Goal: Task Accomplishment & Management: Complete application form

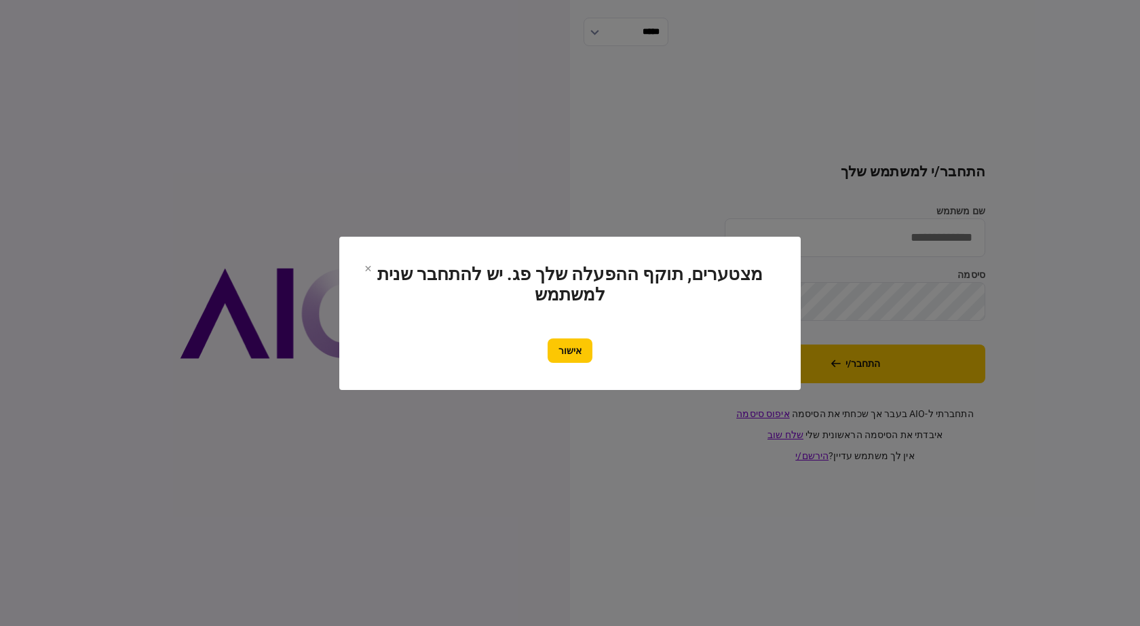
drag, startPoint x: 567, startPoint y: 352, endPoint x: 623, endPoint y: 337, distance: 57.6
click at [567, 352] on button "אישור" at bounding box center [570, 351] width 45 height 24
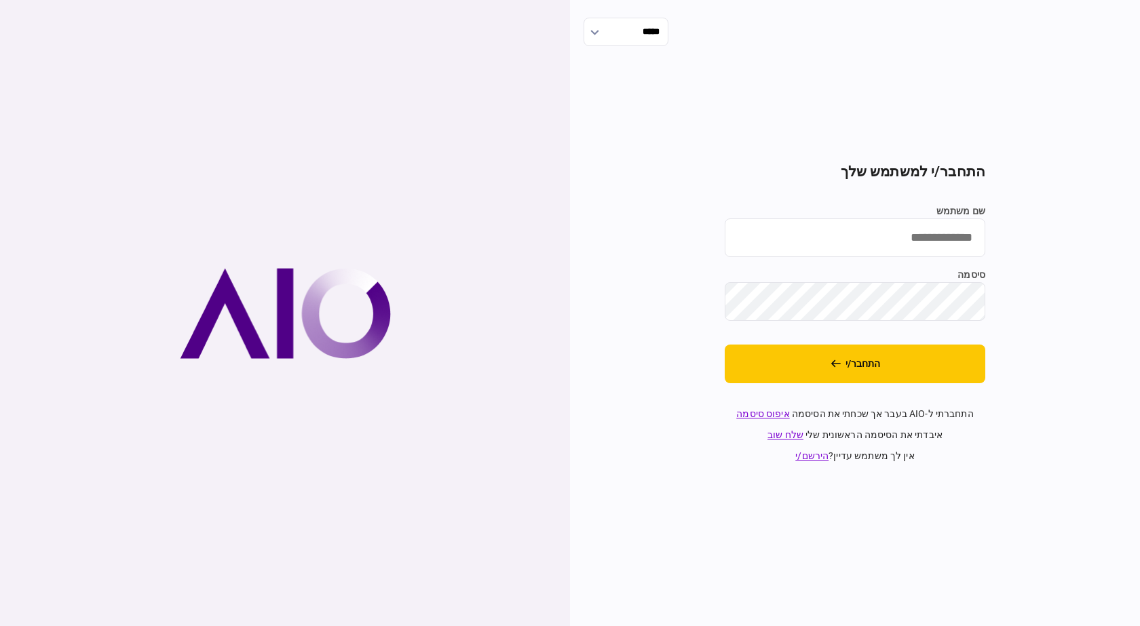
click at [938, 243] on input "שם משתמש" at bounding box center [855, 238] width 261 height 39
type input "**********"
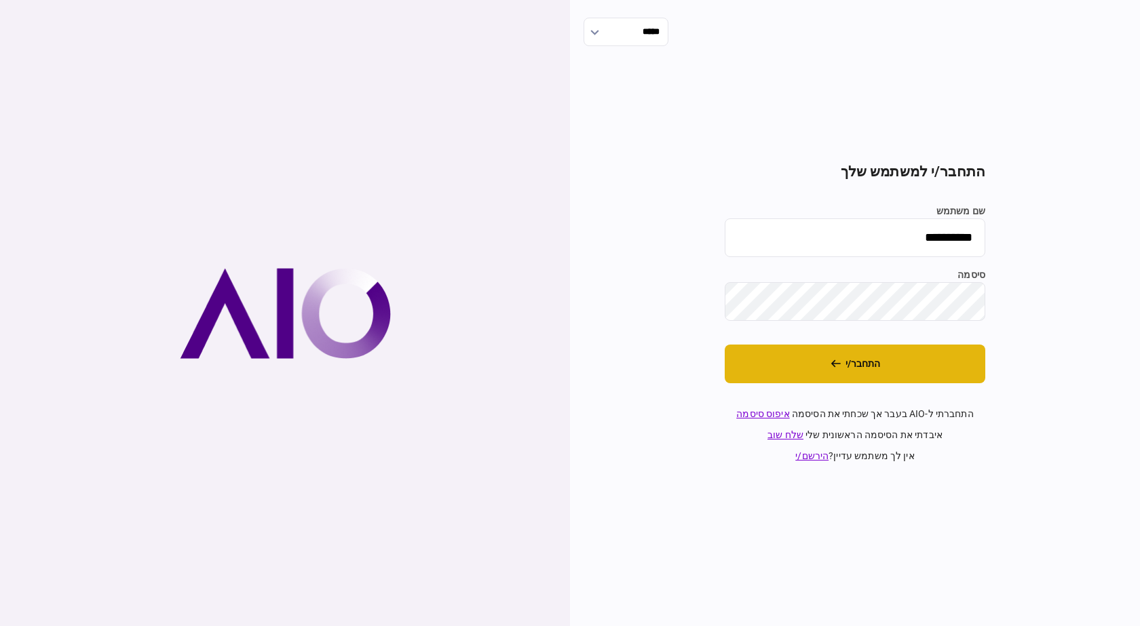
click at [889, 380] on button "התחבר/י" at bounding box center [855, 364] width 261 height 39
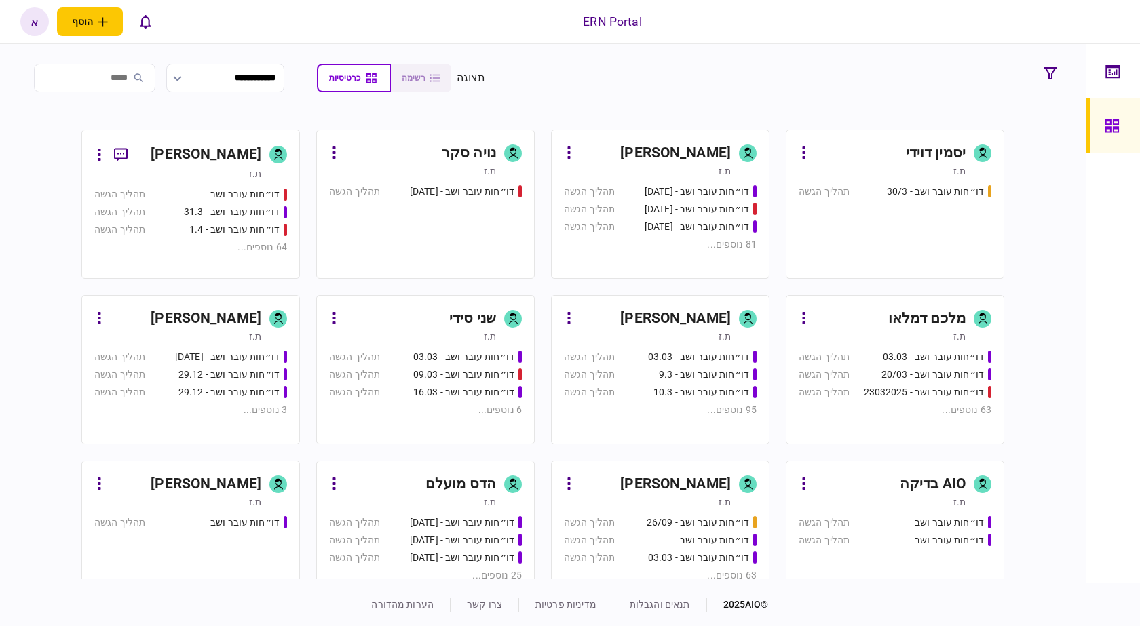
scroll to position [341, 0]
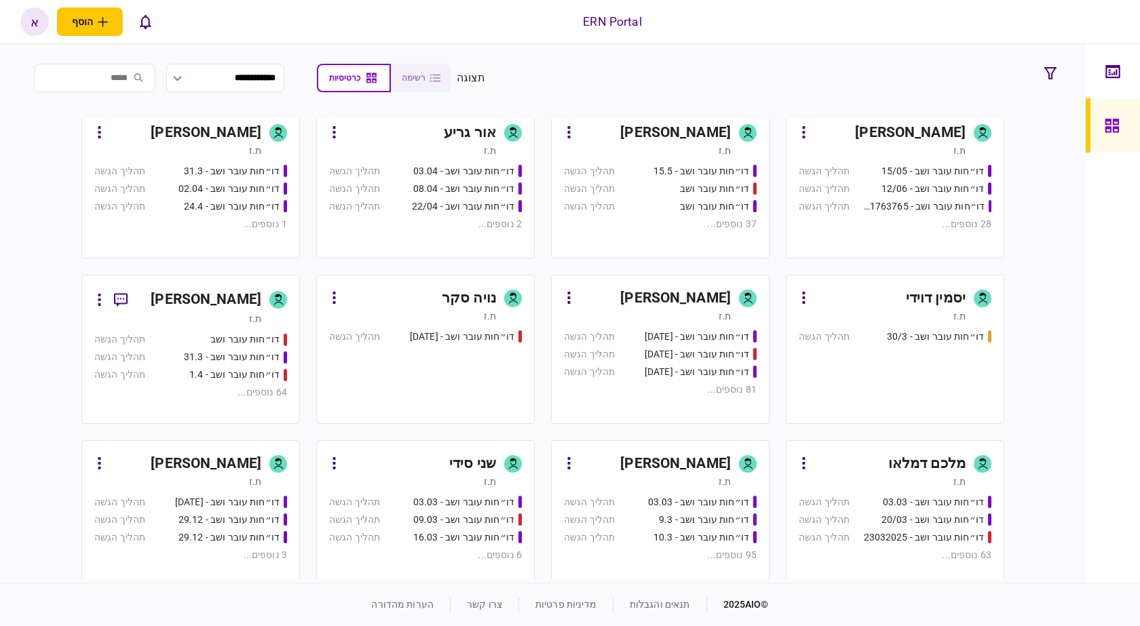
click at [723, 452] on link "איתמר שקד ת.ז דו״חות עובר ושב - 03.03 תהליך הגשה דו״חות עובר ושב - 9.3 תהליך הג…" at bounding box center [660, 514] width 219 height 149
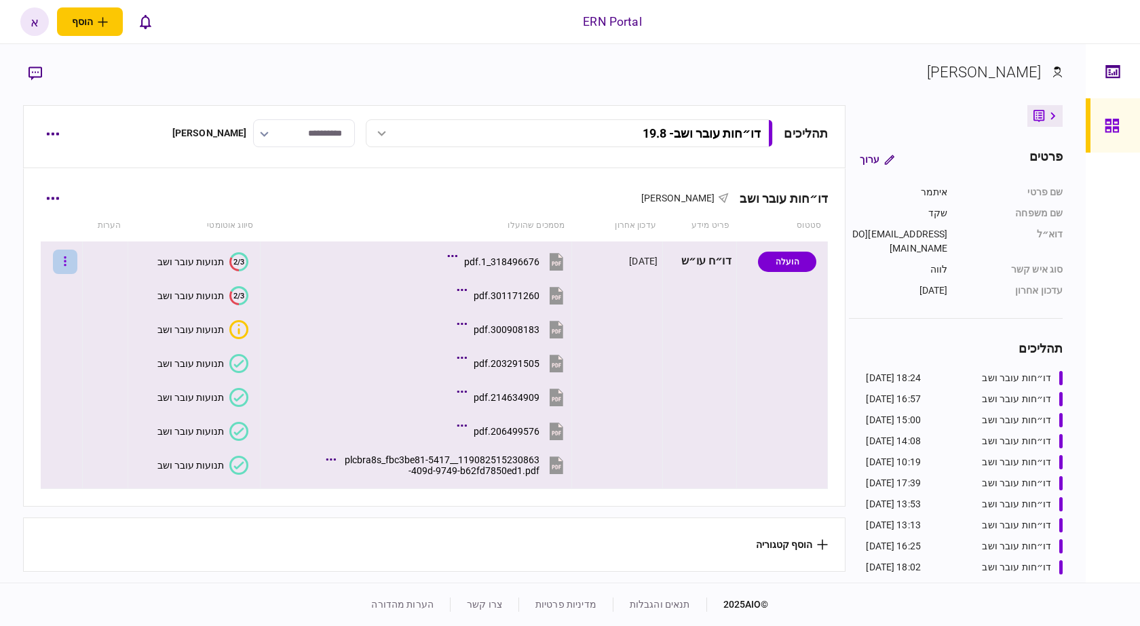
click at [65, 259] on button "button" at bounding box center [65, 262] width 24 height 24
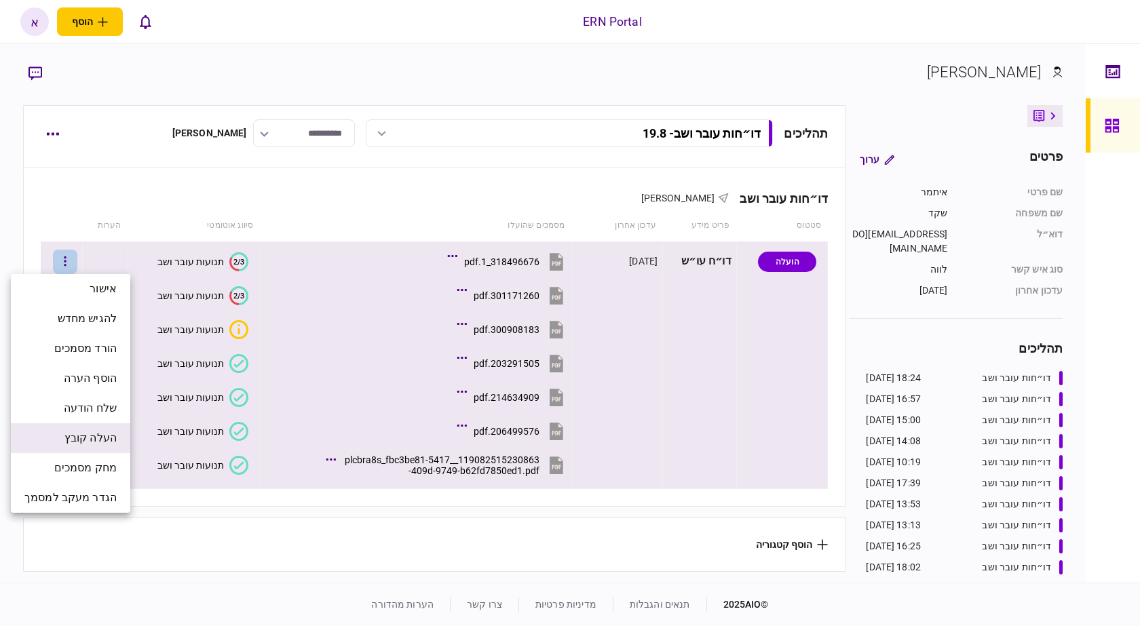
click at [102, 444] on span "העלה קובץ" at bounding box center [90, 438] width 52 height 16
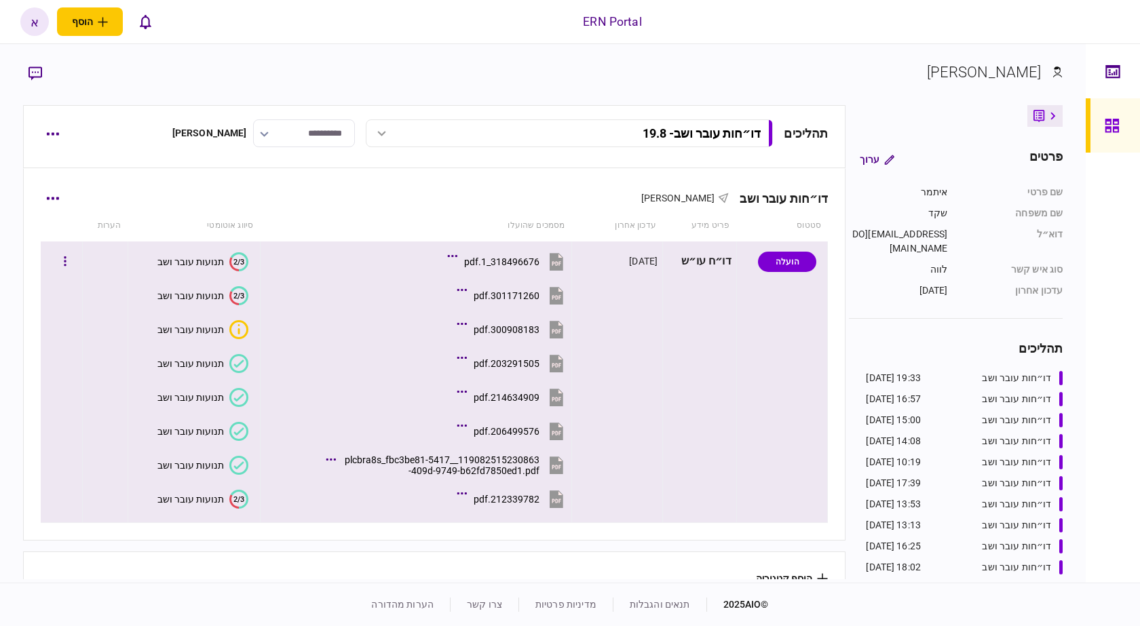
click at [182, 502] on div "תנועות עובר ושב" at bounding box center [190, 499] width 67 height 11
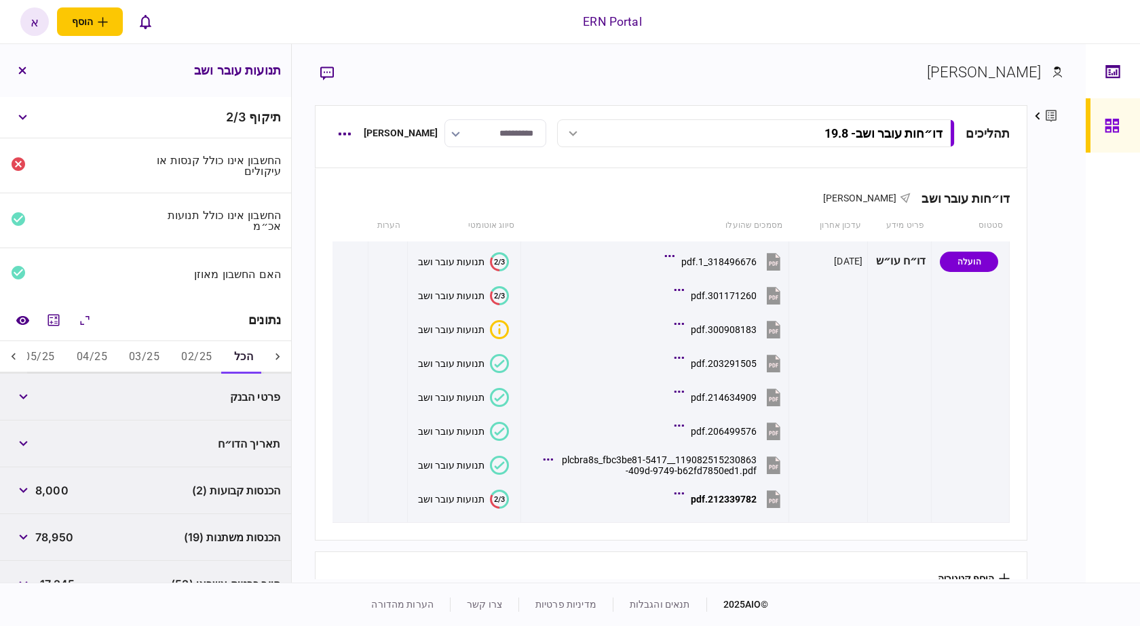
click at [191, 350] on button "02/25" at bounding box center [196, 357] width 52 height 33
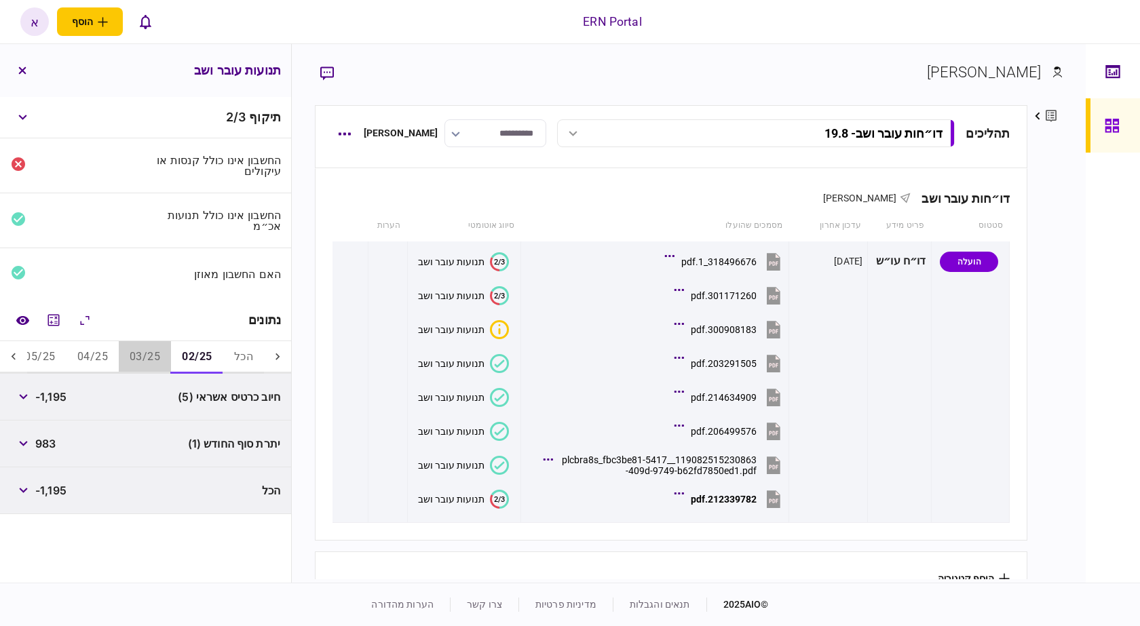
click at [157, 351] on button "03/25" at bounding box center [145, 357] width 52 height 33
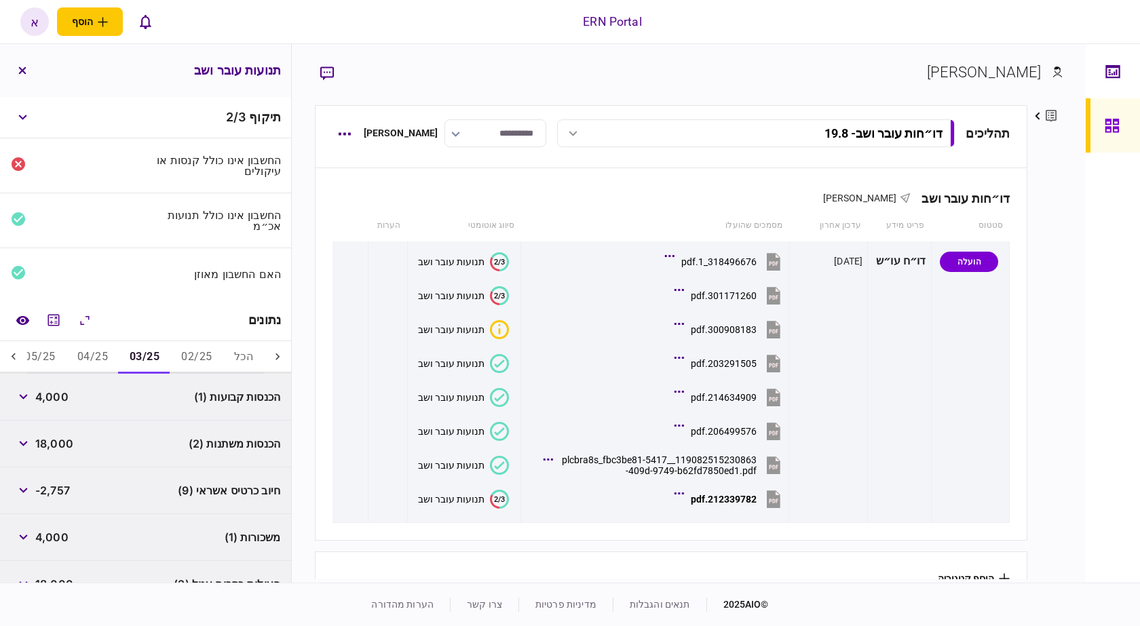
click at [107, 354] on button "04/25" at bounding box center [93, 357] width 52 height 33
click at [13, 352] on icon at bounding box center [14, 357] width 14 height 14
click at [198, 345] on button "05/25" at bounding box center [210, 357] width 52 height 33
drag, startPoint x: 29, startPoint y: 483, endPoint x: 44, endPoint y: 493, distance: 18.6
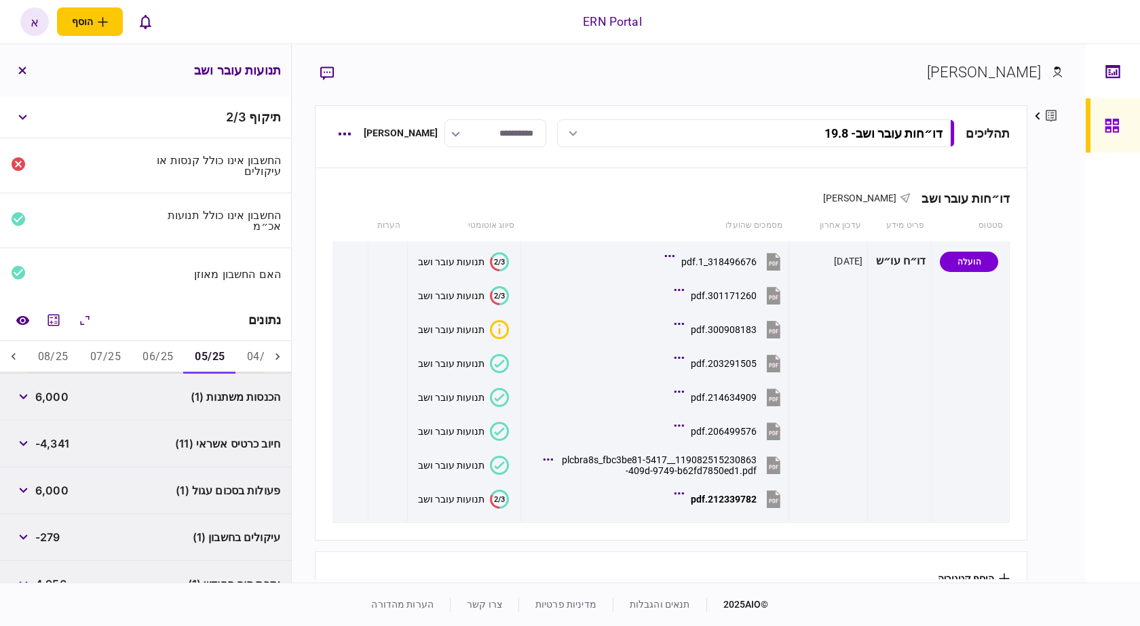
click at [26, 483] on button "button" at bounding box center [23, 491] width 24 height 24
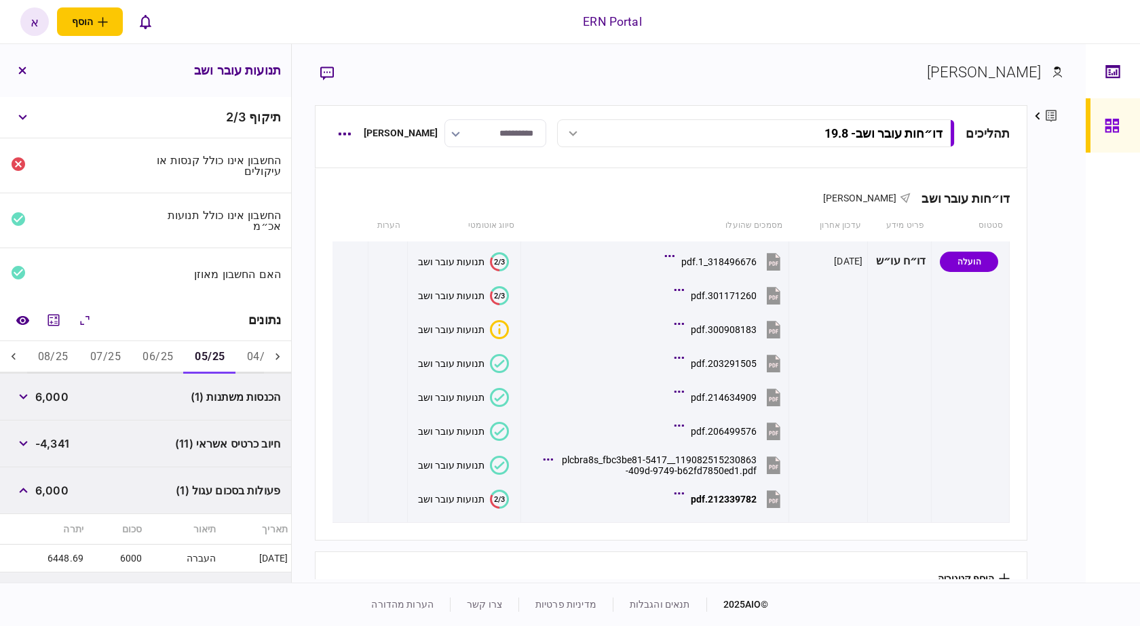
scroll to position [128, 0]
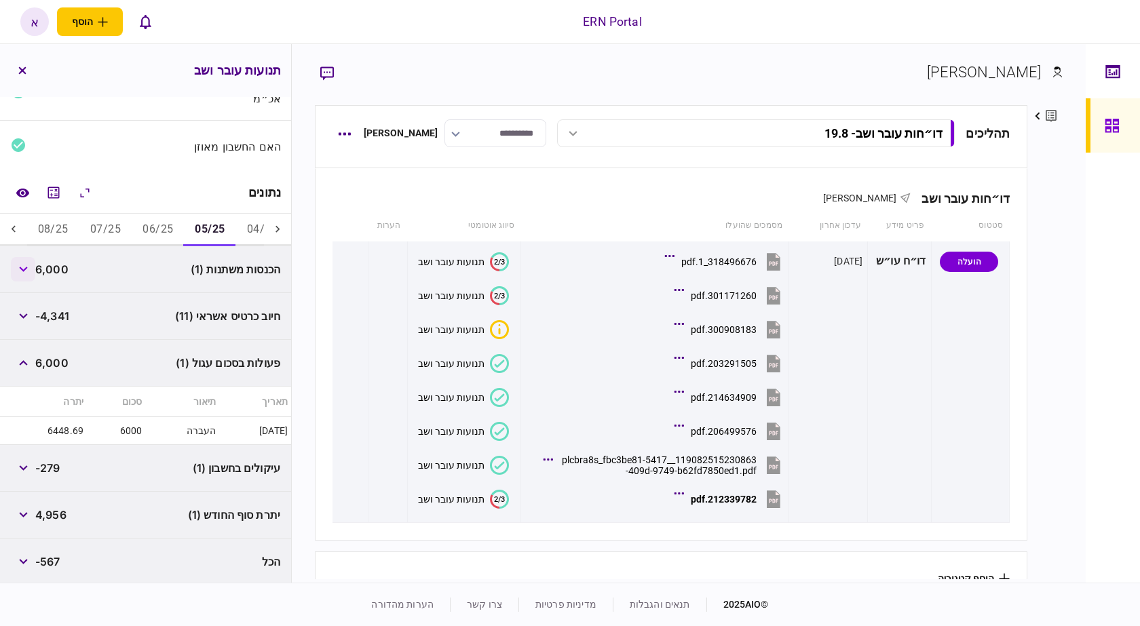
click at [28, 268] on icon "button" at bounding box center [23, 269] width 9 height 5
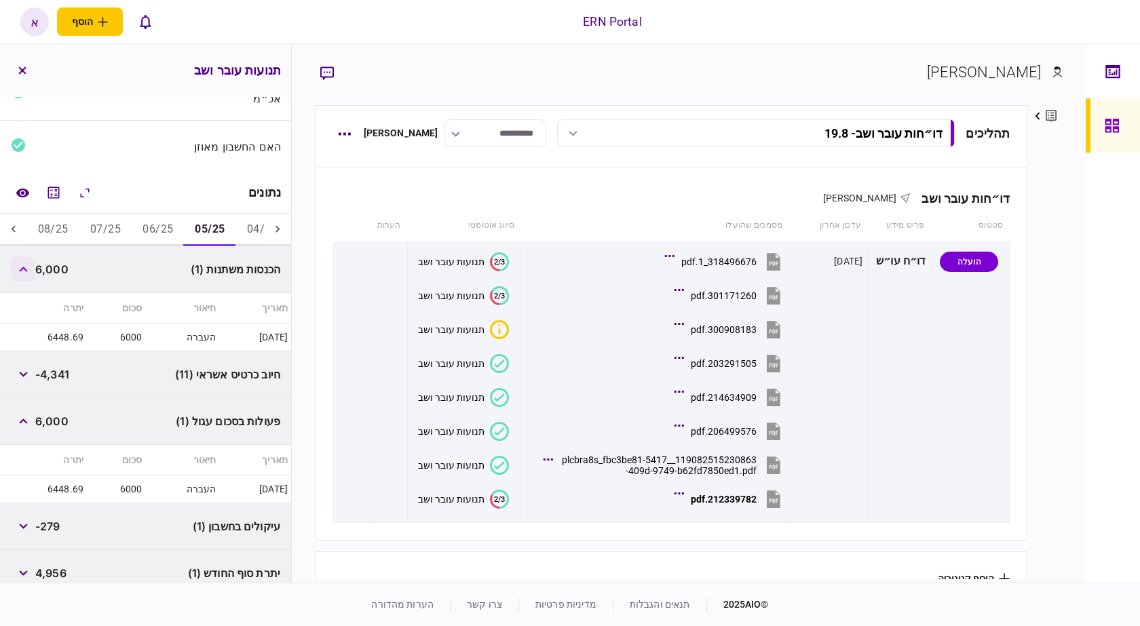
click at [27, 268] on icon "button" at bounding box center [23, 269] width 8 height 5
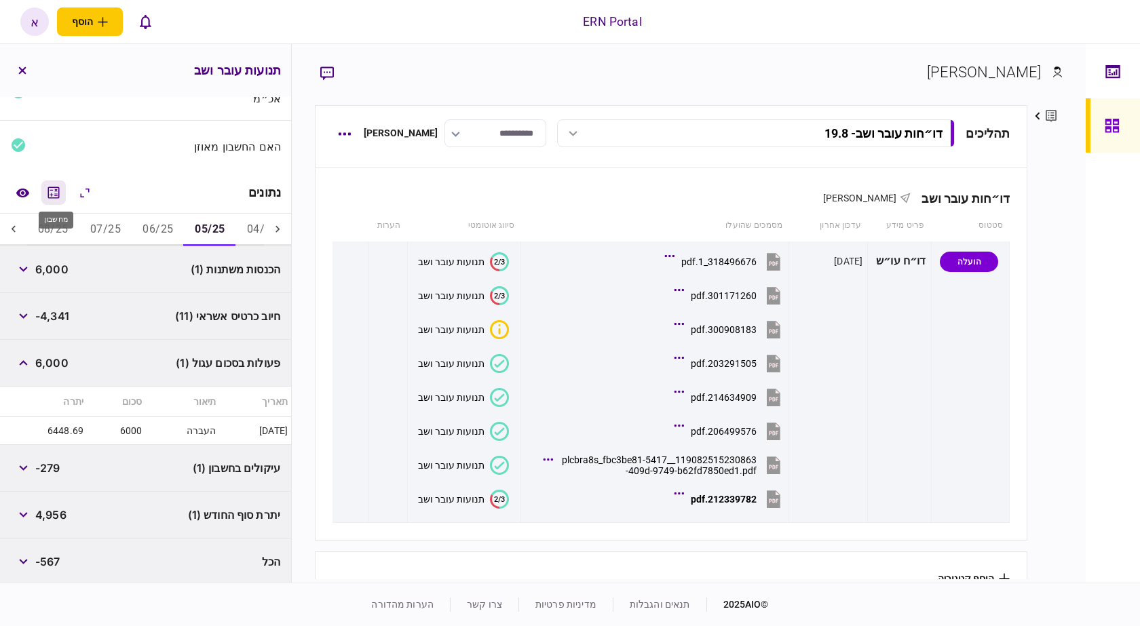
click at [54, 188] on icon "מחשבון" at bounding box center [54, 193] width 12 height 12
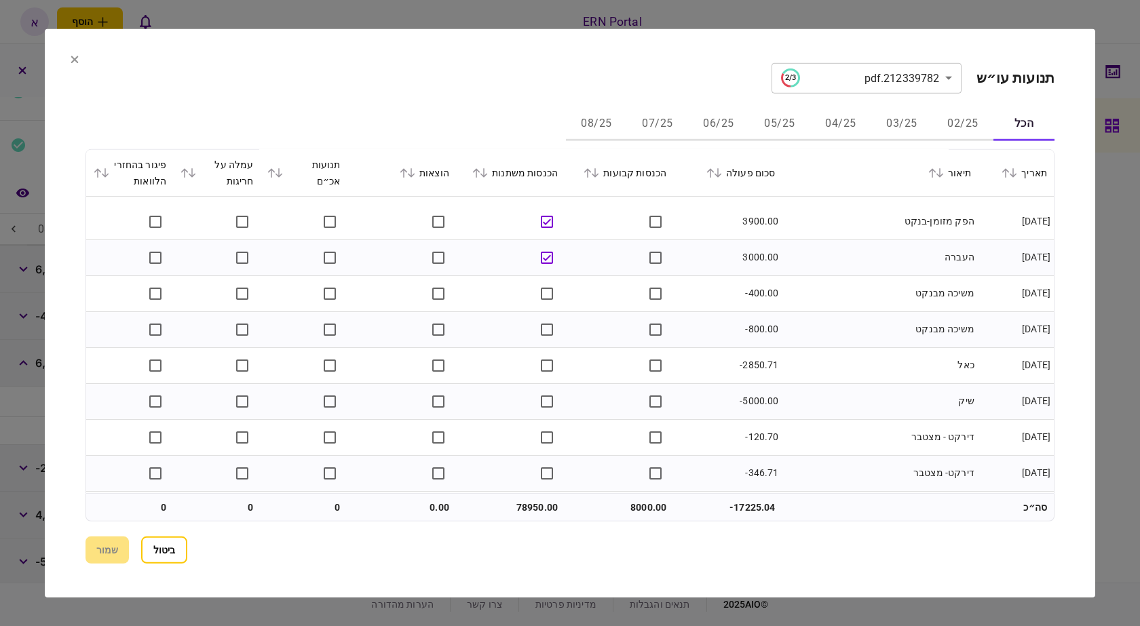
scroll to position [4597, 0]
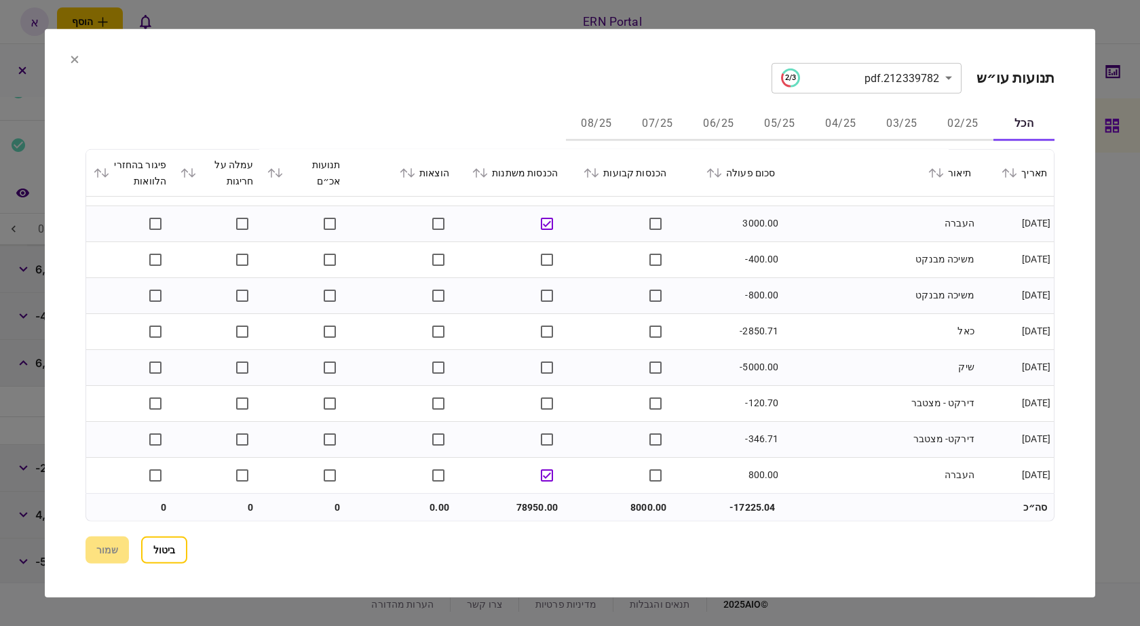
click at [67, 65] on section "**********" at bounding box center [570, 313] width 1051 height 569
drag, startPoint x: 83, startPoint y: 52, endPoint x: 41, endPoint y: 61, distance: 42.3
click at [77, 52] on section "**********" at bounding box center [570, 313] width 1051 height 569
click at [41, 61] on div at bounding box center [570, 313] width 1140 height 626
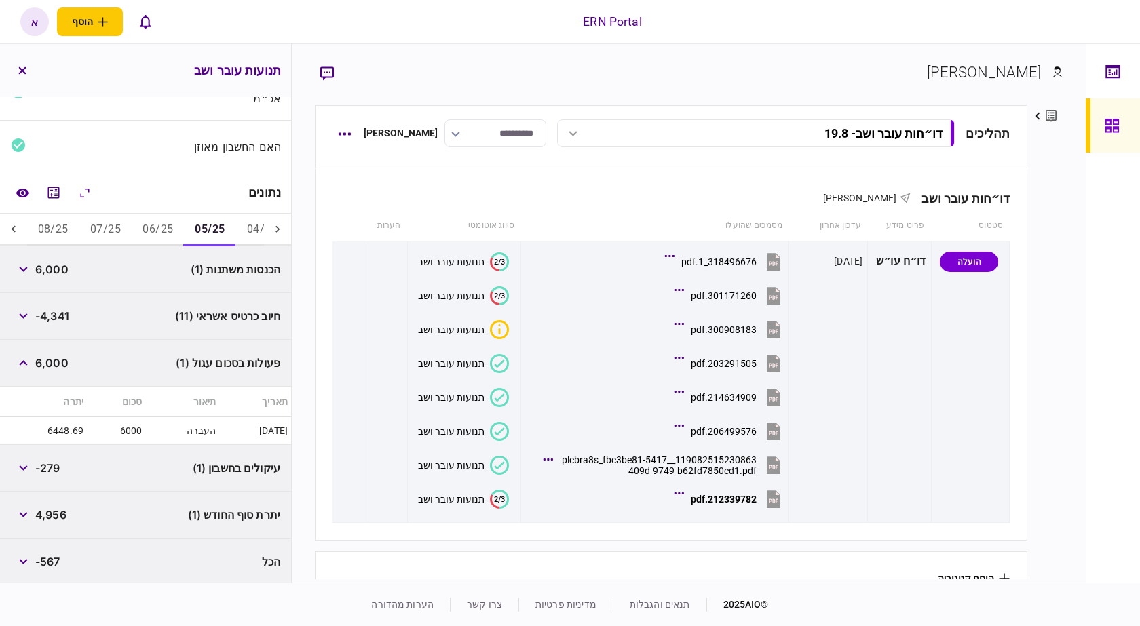
click at [103, 58] on div "תנועות עובר ושב" at bounding box center [145, 70] width 291 height 53
click at [54, 263] on span "6,000" at bounding box center [51, 269] width 33 height 16
copy span "6,000"
click at [58, 512] on span "4,956" at bounding box center [50, 515] width 31 height 16
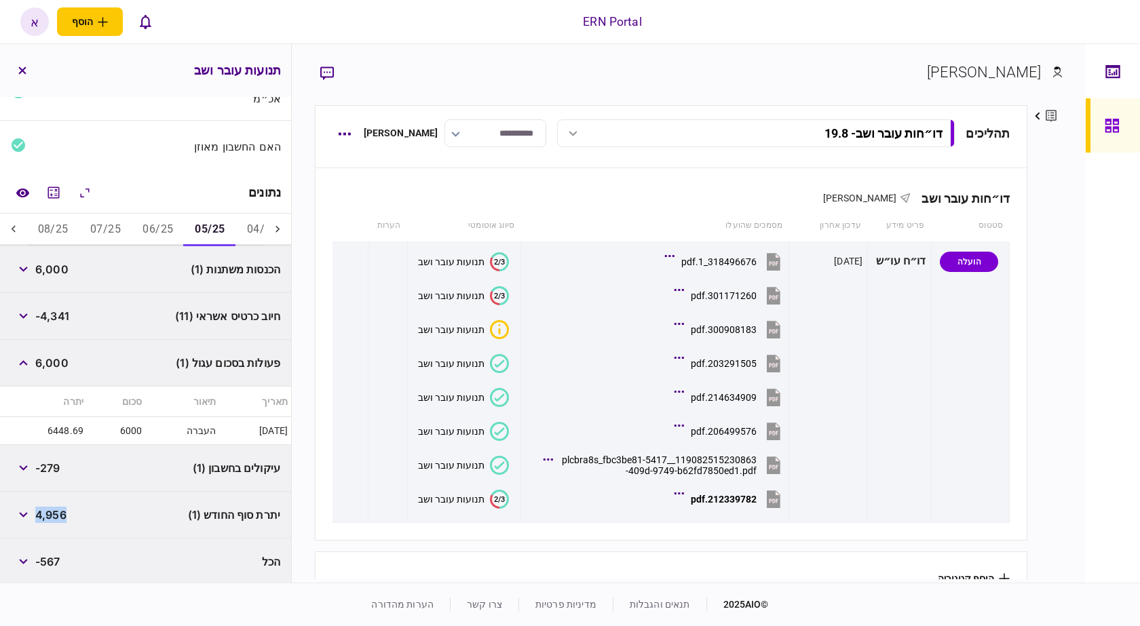
click at [60, 514] on span "4,956" at bounding box center [50, 515] width 31 height 16
copy span "4,956"
drag, startPoint x: 157, startPoint y: 227, endPoint x: 149, endPoint y: 228, distance: 7.5
click at [155, 226] on button "06/25" at bounding box center [158, 230] width 52 height 33
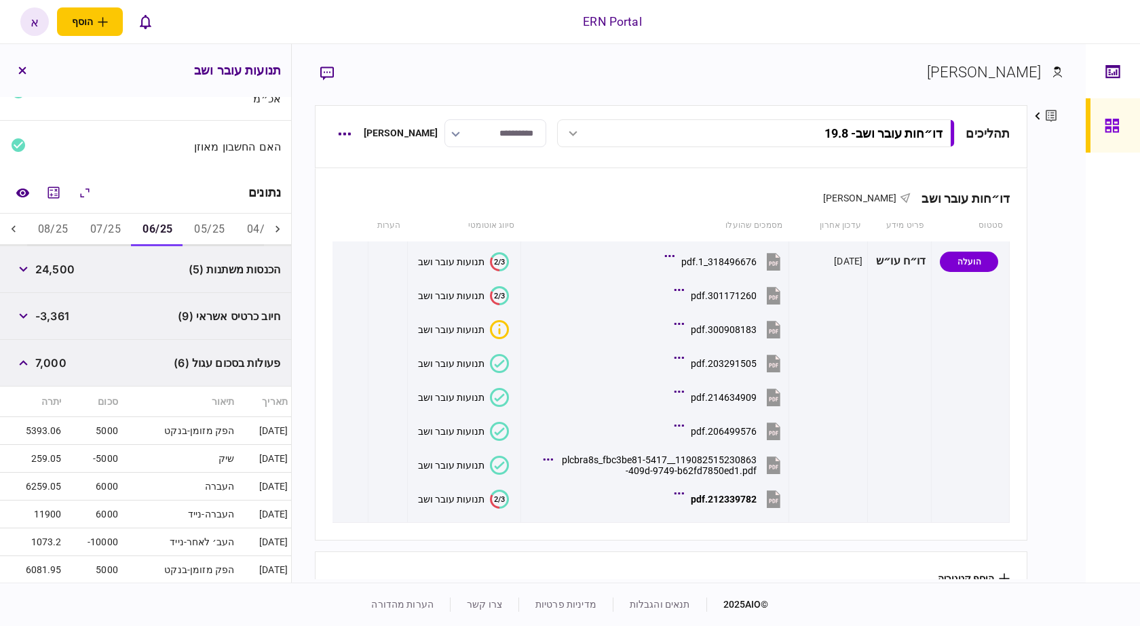
click at [74, 267] on span "24,500" at bounding box center [54, 269] width 39 height 16
click at [25, 263] on button "button" at bounding box center [23, 269] width 24 height 24
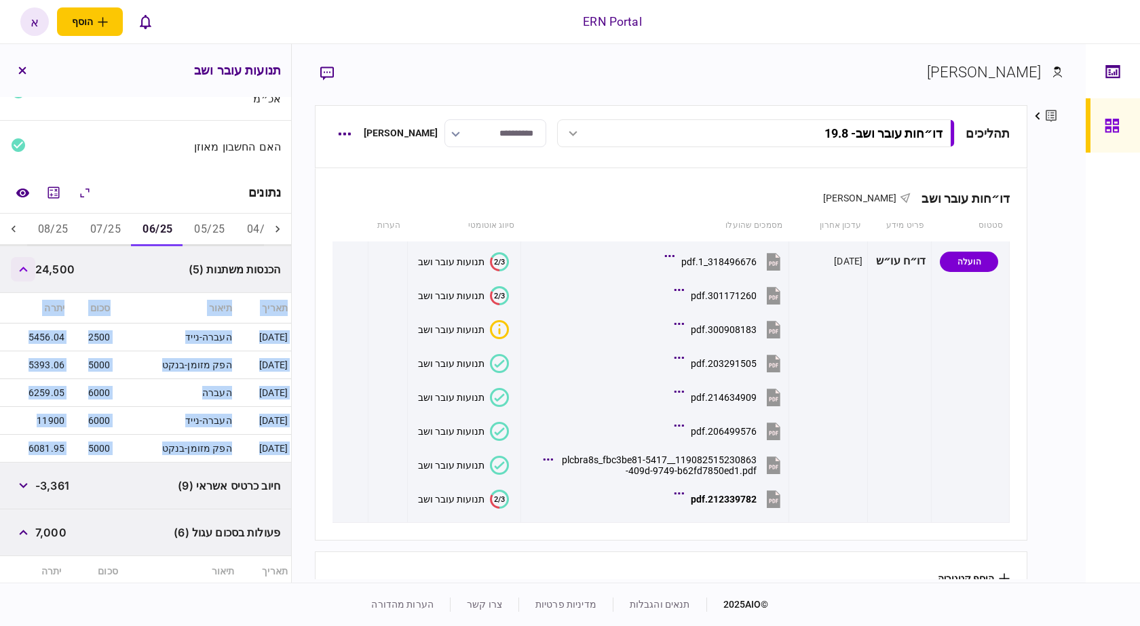
click at [25, 263] on button "button" at bounding box center [23, 269] width 24 height 24
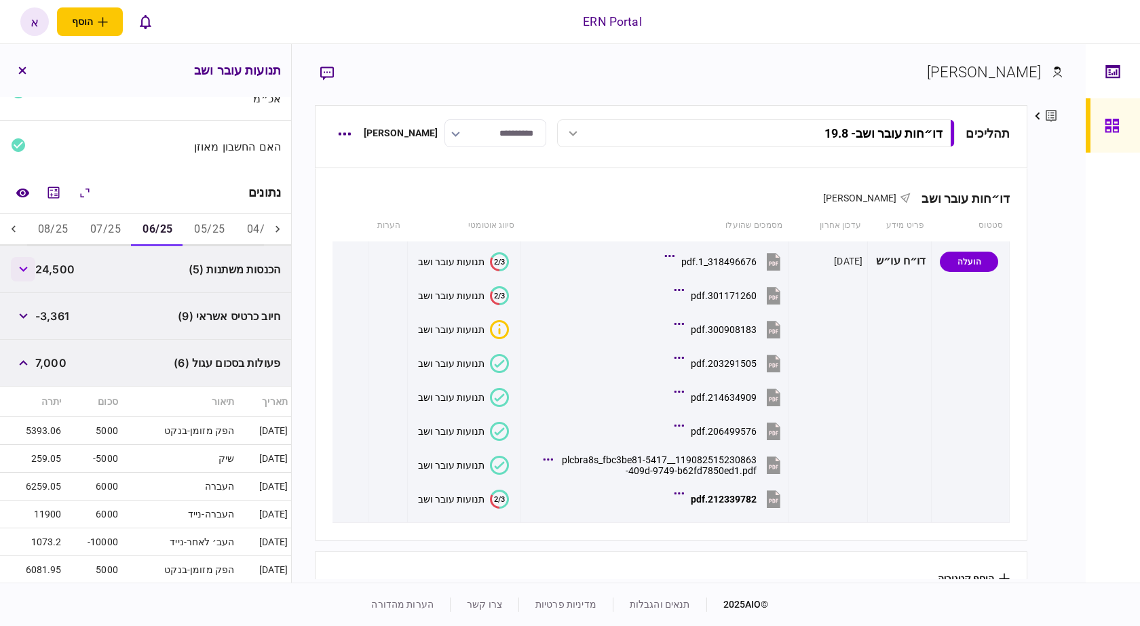
click at [33, 271] on button "button" at bounding box center [23, 269] width 24 height 24
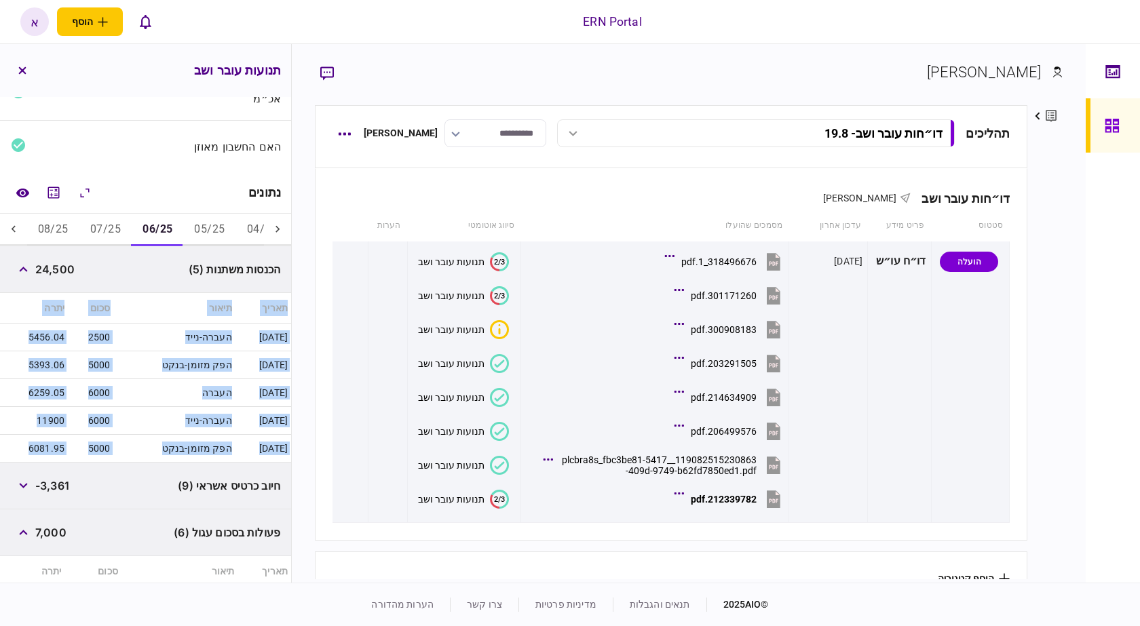
click at [139, 356] on td "הפק מזומן-בנקט" at bounding box center [174, 366] width 121 height 28
click at [99, 316] on th "סכום" at bounding box center [91, 308] width 46 height 31
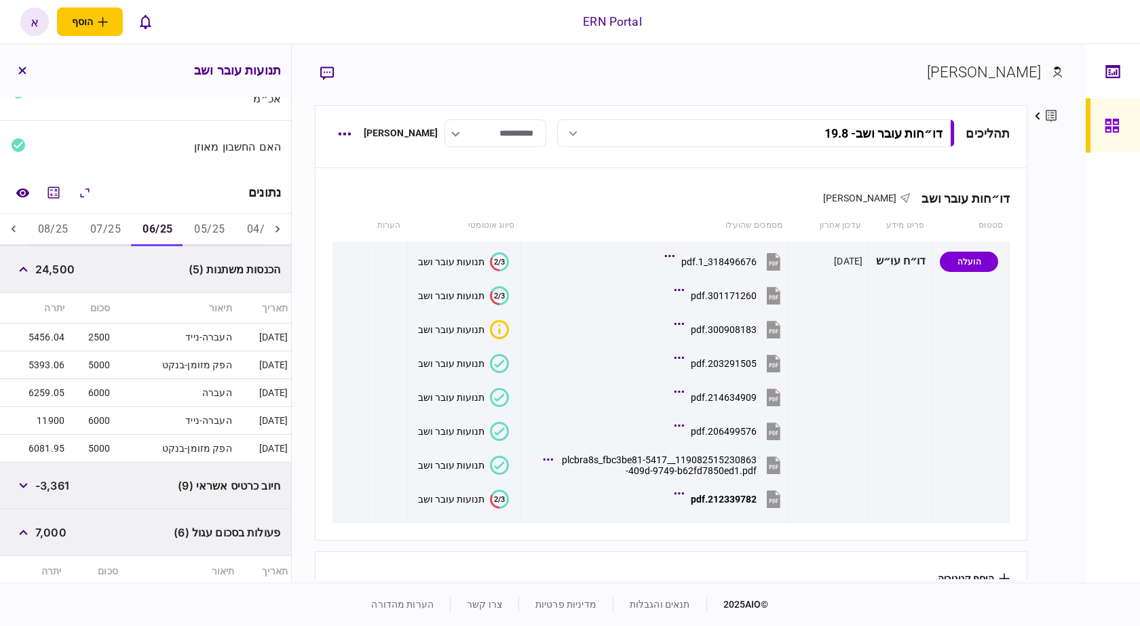
click at [85, 277] on div "הכנסות משתנות (5) 24,500" at bounding box center [145, 269] width 291 height 47
click at [62, 271] on span "24,500" at bounding box center [54, 269] width 39 height 16
copy span "24,500"
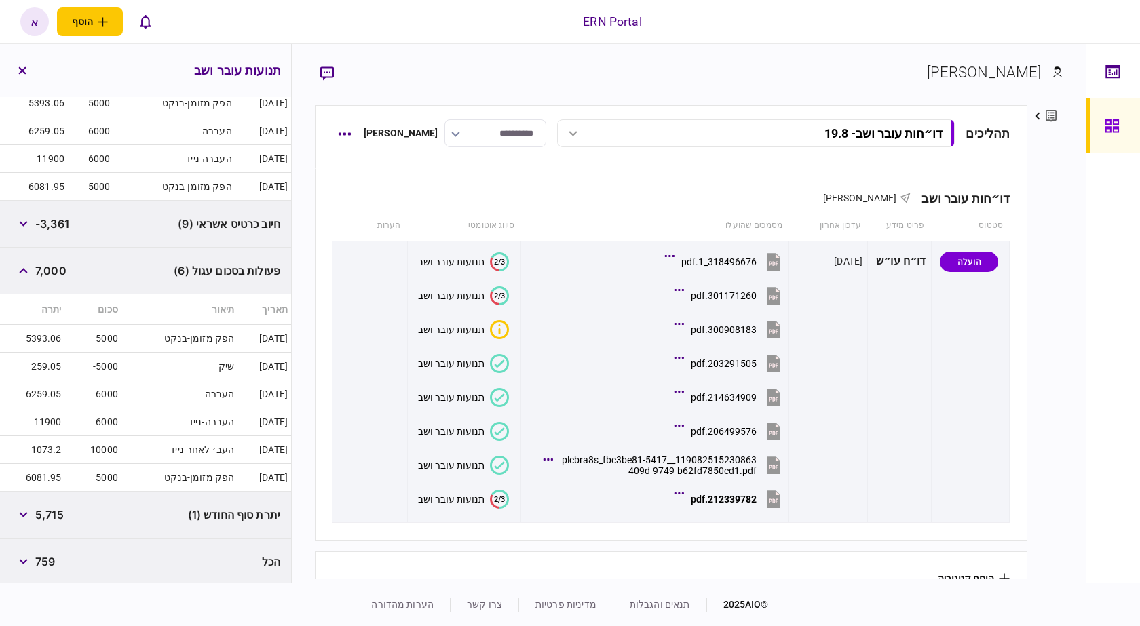
click at [55, 517] on span "5,715" at bounding box center [49, 515] width 29 height 16
copy span "5,715"
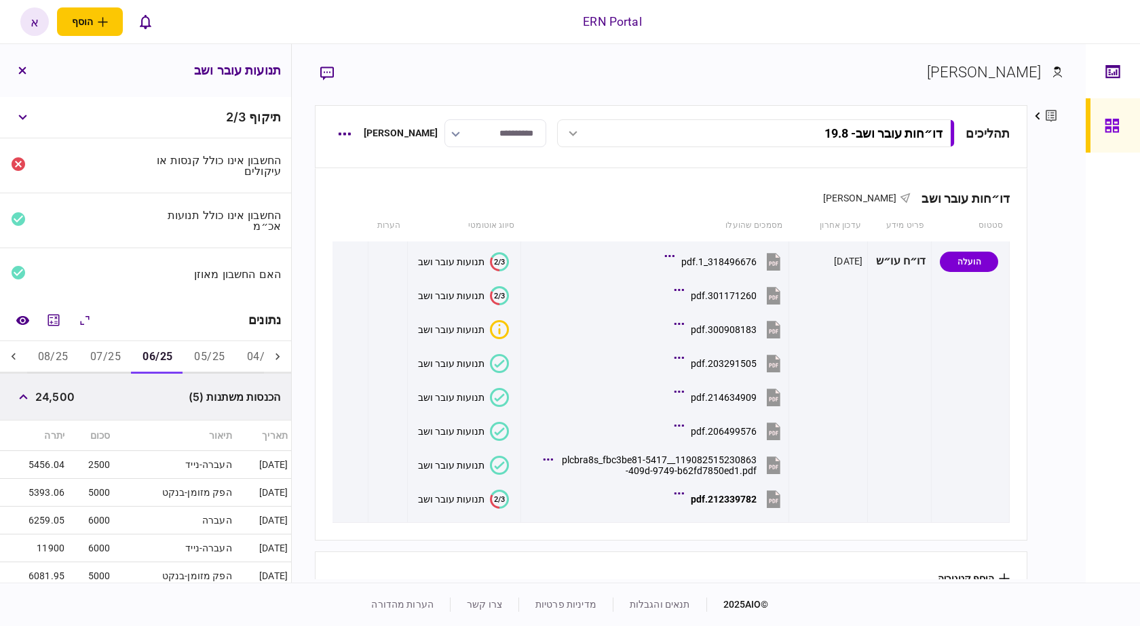
click at [100, 357] on button "07/25" at bounding box center [105, 357] width 52 height 33
click at [66, 392] on span "17,350" at bounding box center [52, 397] width 35 height 16
copy span "17,350"
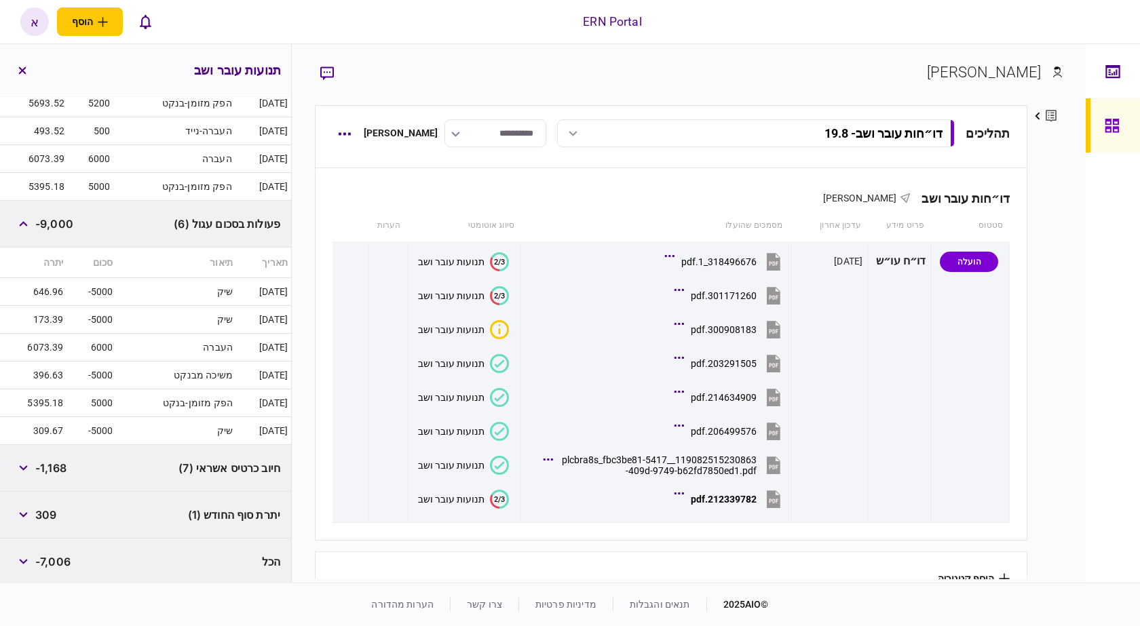
click at [41, 507] on span "309" at bounding box center [45, 515] width 21 height 16
click at [43, 508] on span "309" at bounding box center [45, 515] width 21 height 16
click at [45, 508] on span "309" at bounding box center [45, 515] width 21 height 16
copy span "309"
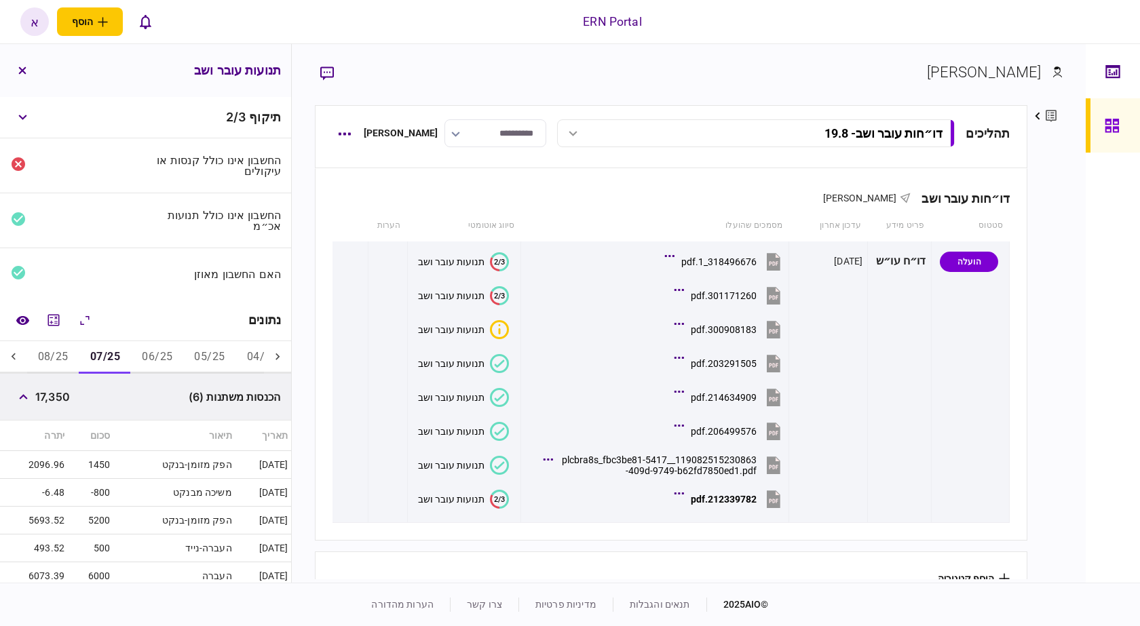
drag, startPoint x: 35, startPoint y: 354, endPoint x: 48, endPoint y: 365, distance: 16.3
click at [37, 355] on button "08/25" at bounding box center [53, 357] width 52 height 33
click at [55, 393] on span "13,100" at bounding box center [52, 397] width 35 height 16
copy span "13,100"
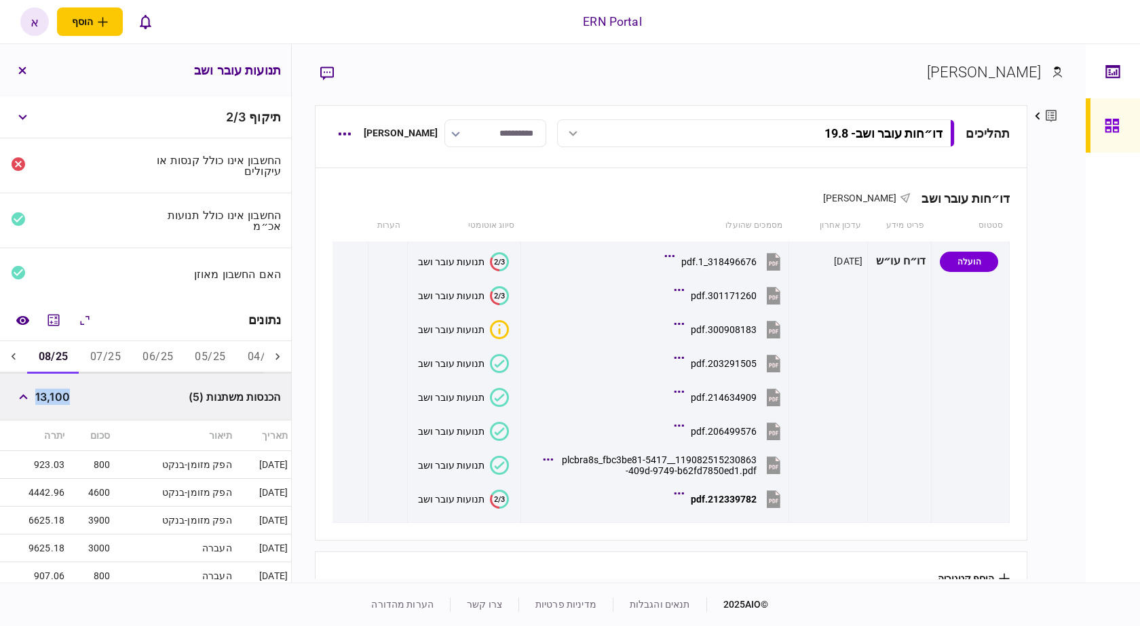
scroll to position [250, 0]
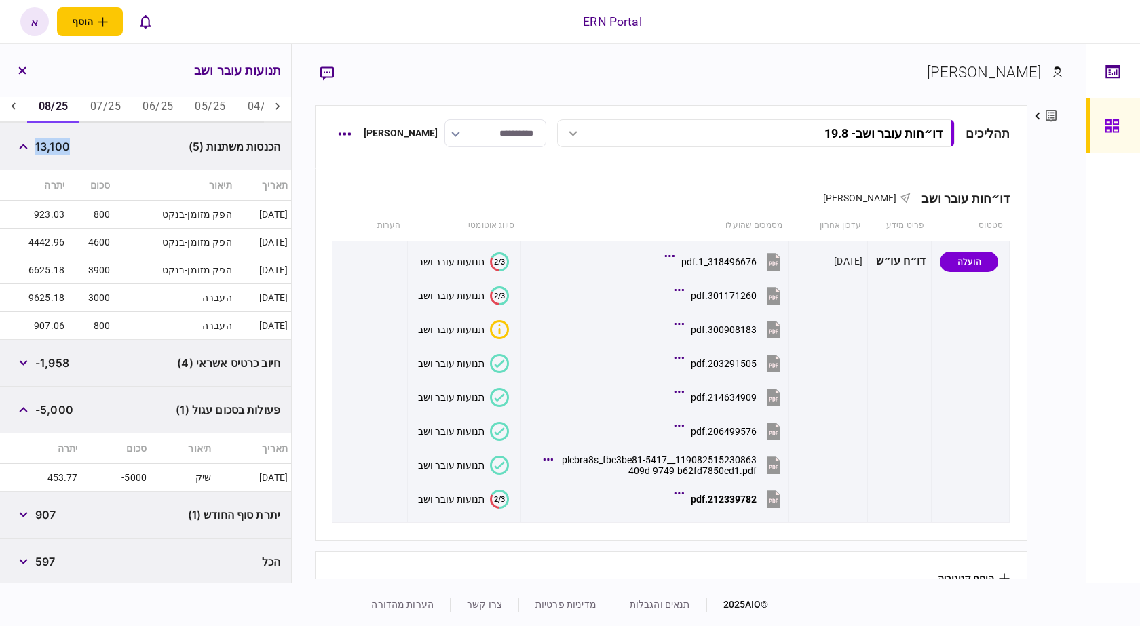
click at [48, 515] on span "907" at bounding box center [45, 515] width 20 height 16
copy span "907"
